Goal: Transaction & Acquisition: Purchase product/service

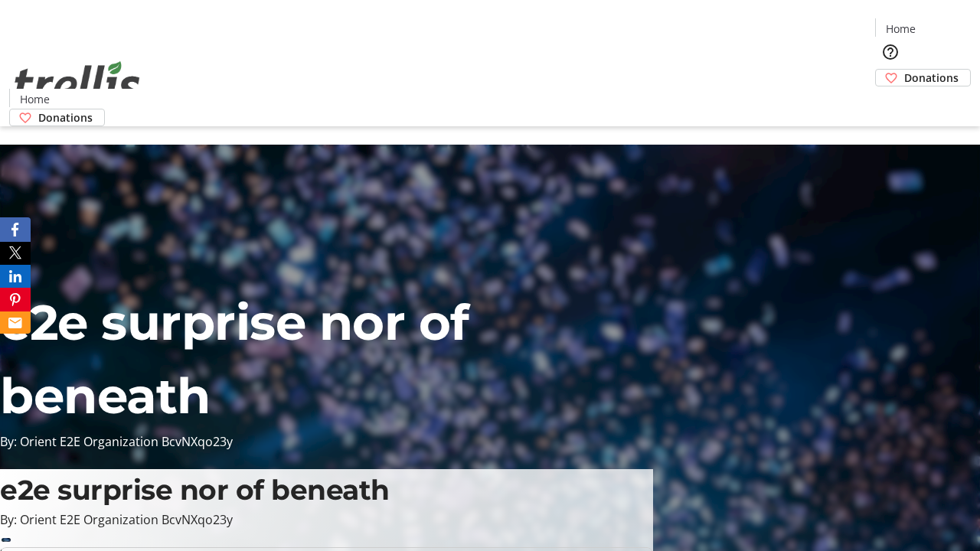
click at [936, 23] on span "Sign Up" at bounding box center [942, 21] width 44 height 18
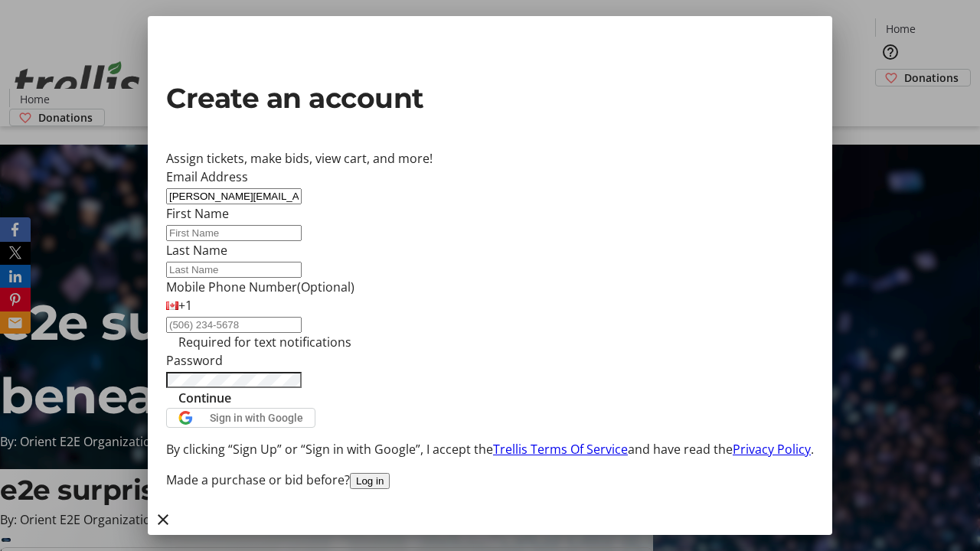
type input "[PERSON_NAME][EMAIL_ADDRESS][DOMAIN_NAME]"
type input "[PERSON_NAME]"
type input "Bogisich"
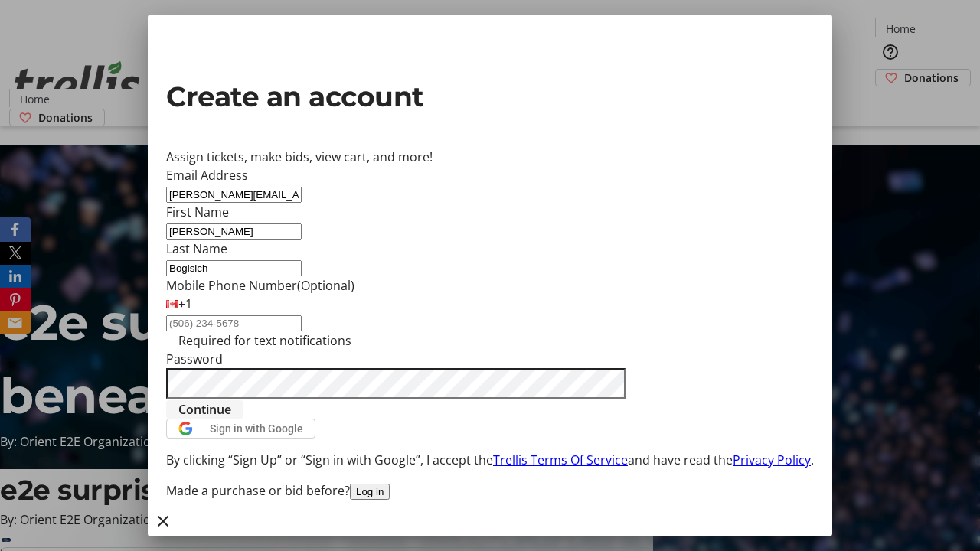
click at [231, 419] on span "Continue" at bounding box center [204, 409] width 53 height 18
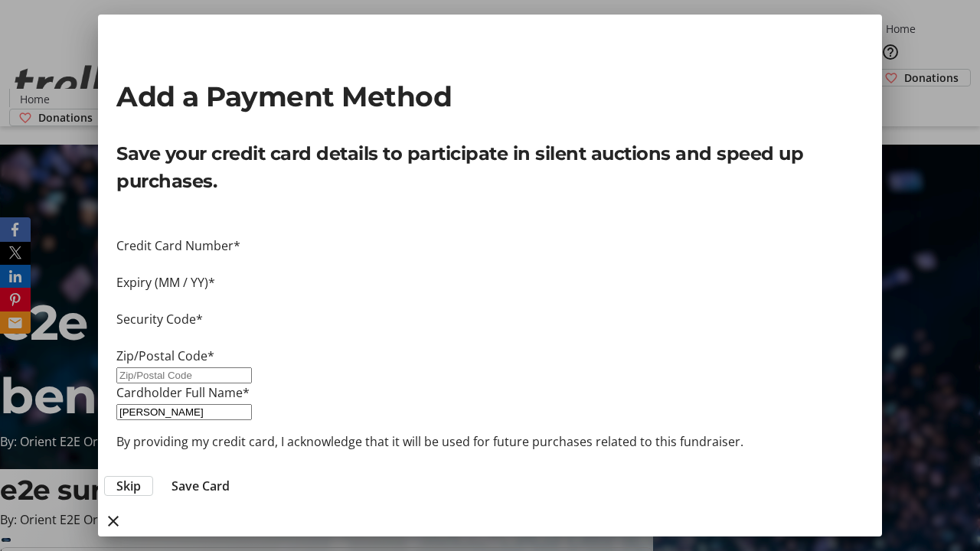
type input "V1Y 0C2"
click at [230, 477] on span "Save Card" at bounding box center [200, 486] width 58 height 18
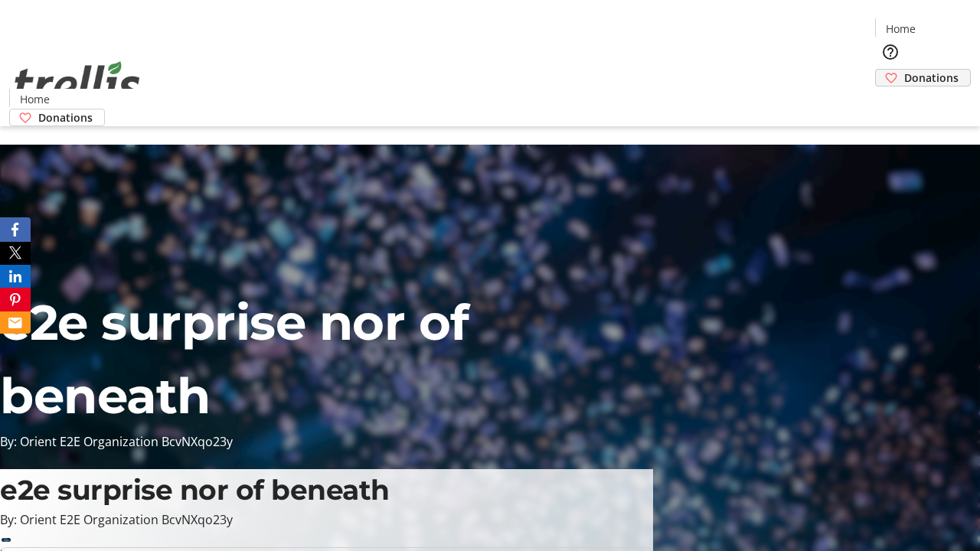
click at [904, 70] on span "Donations" at bounding box center [931, 78] width 54 height 16
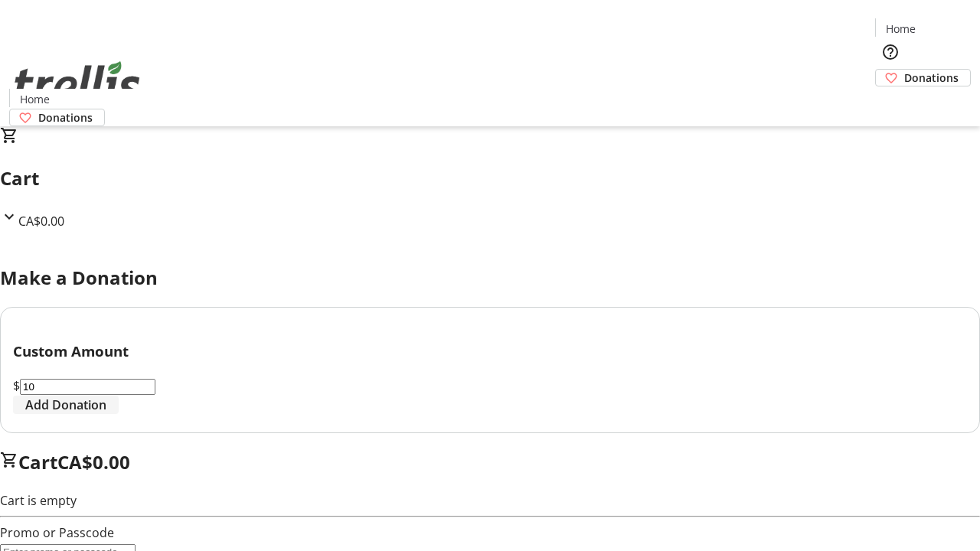
click at [106, 414] on span "Add Donation" at bounding box center [65, 405] width 81 height 18
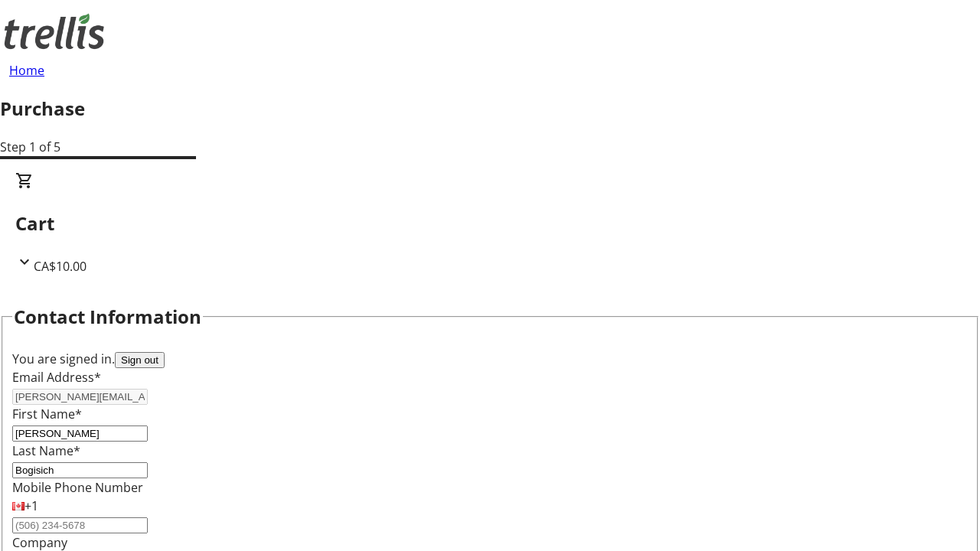
select select "CA"
select select "BC"
type input "Kelowna"
type input "V1Y 0C2"
